Goal: Use online tool/utility: Utilize a website feature to perform a specific function

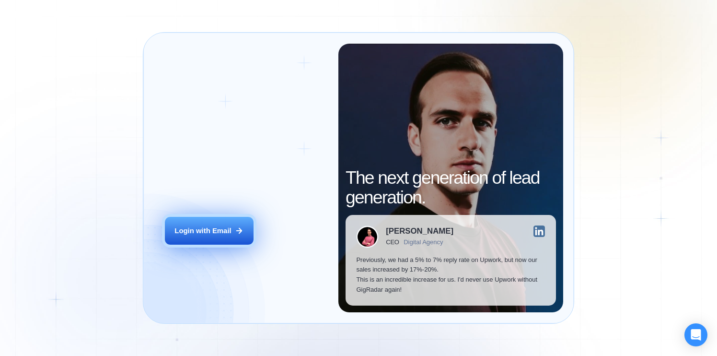
click at [177, 236] on button "Login with Email" at bounding box center [209, 231] width 89 height 28
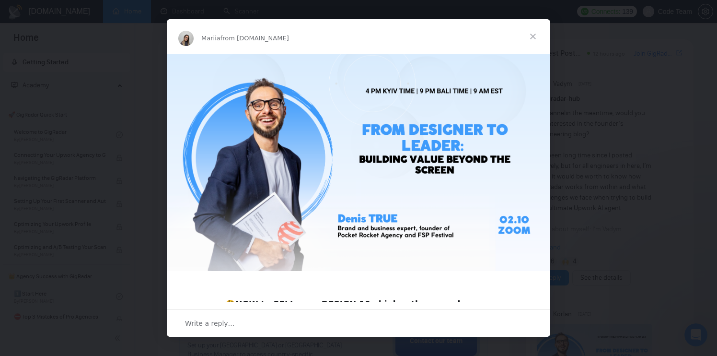
click at [536, 32] on span "Close" at bounding box center [533, 36] width 35 height 35
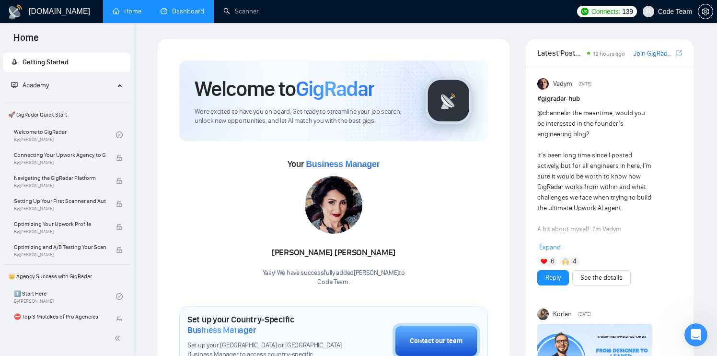
click at [181, 15] on link "Dashboard" at bounding box center [183, 11] width 44 height 8
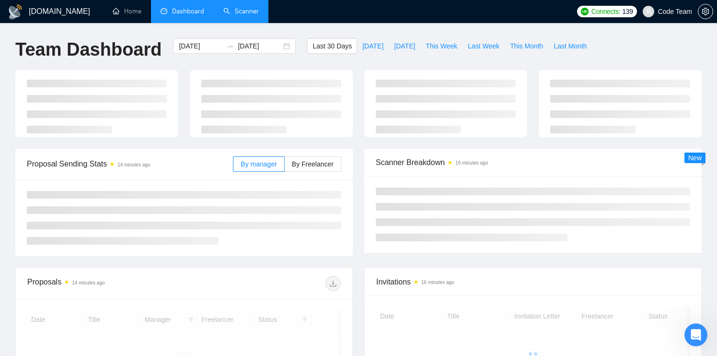
click at [234, 15] on link "Scanner" at bounding box center [240, 11] width 35 height 8
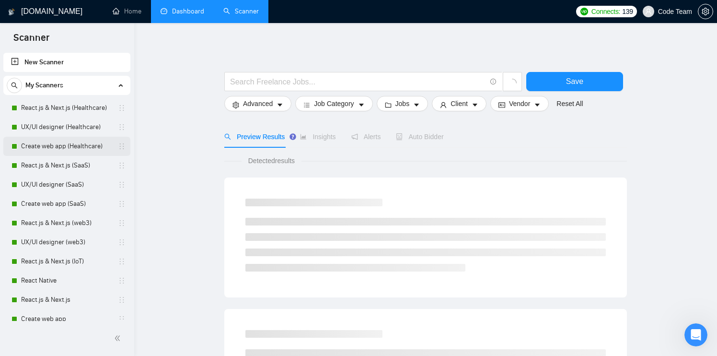
click at [77, 150] on link "Create web app (Healthcare)" at bounding box center [66, 146] width 91 height 19
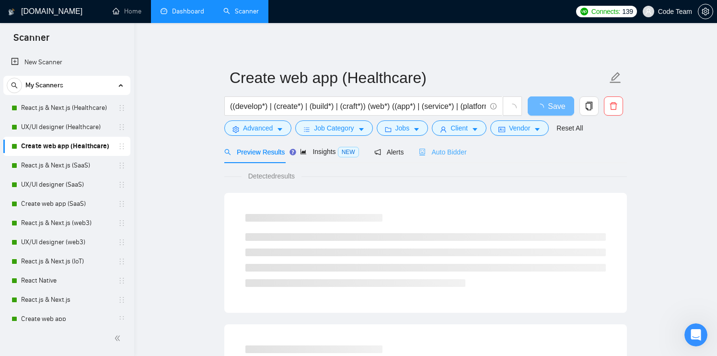
click at [444, 158] on div "Auto Bidder" at bounding box center [442, 151] width 47 height 23
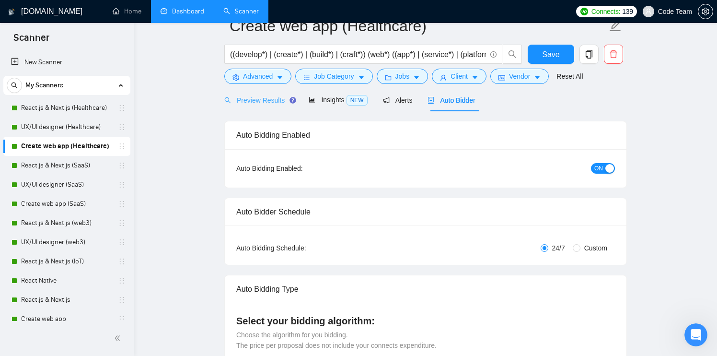
scroll to position [1, 0]
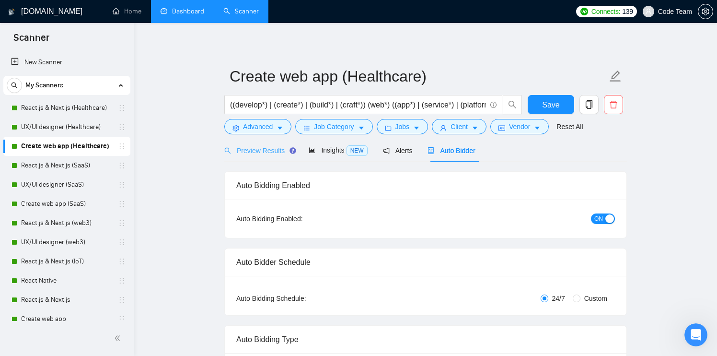
click at [263, 143] on div "Preview Results" at bounding box center [258, 150] width 69 height 23
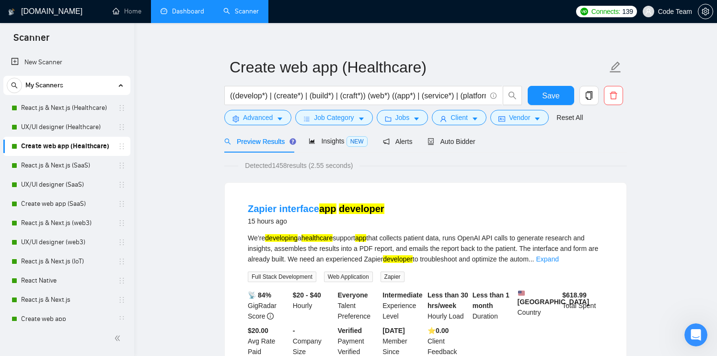
scroll to position [14, 0]
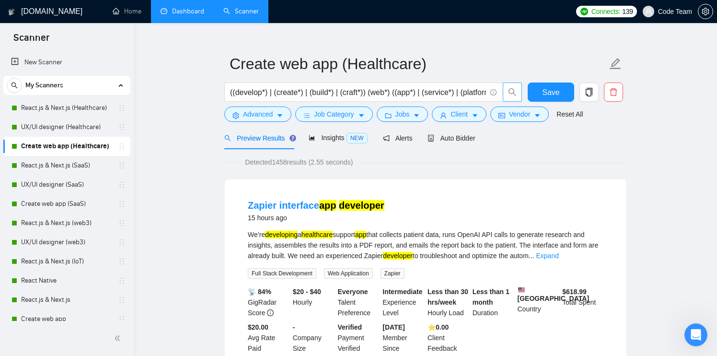
click at [513, 90] on icon "search" at bounding box center [512, 92] width 9 height 9
click at [257, 115] on span "Advanced" at bounding box center [258, 114] width 30 height 11
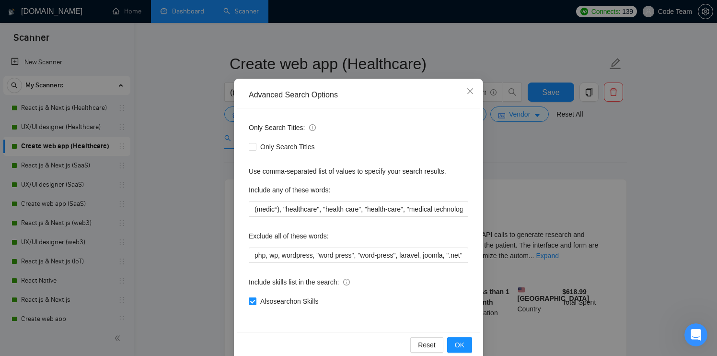
scroll to position [43, 0]
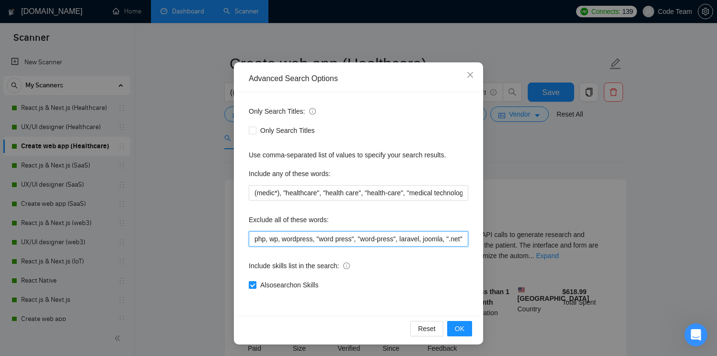
click at [300, 232] on input "php, wp, wordpress, "word press", "word-press", laravel, joomla, ".net", zend, …" at bounding box center [359, 238] width 220 height 15
